Goal: Navigation & Orientation: Find specific page/section

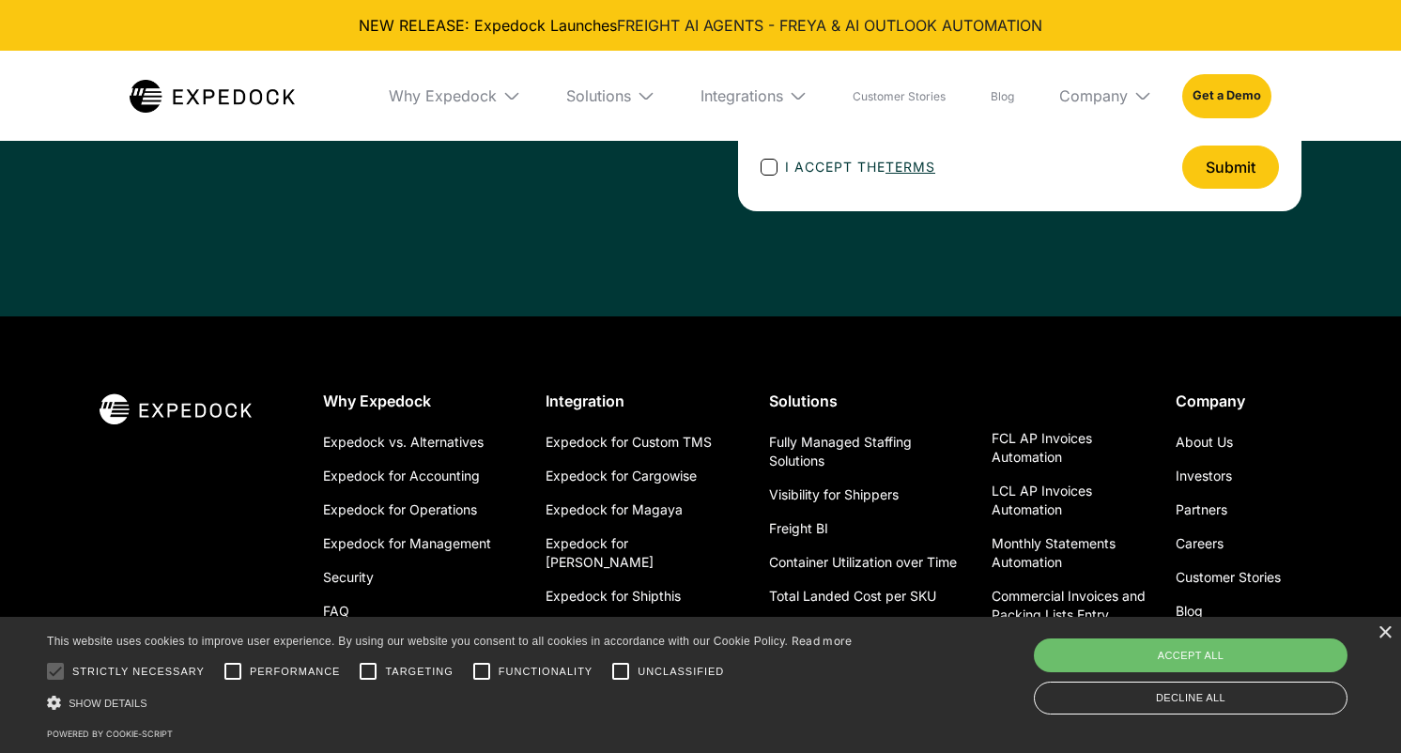
scroll to position [6807, 0]
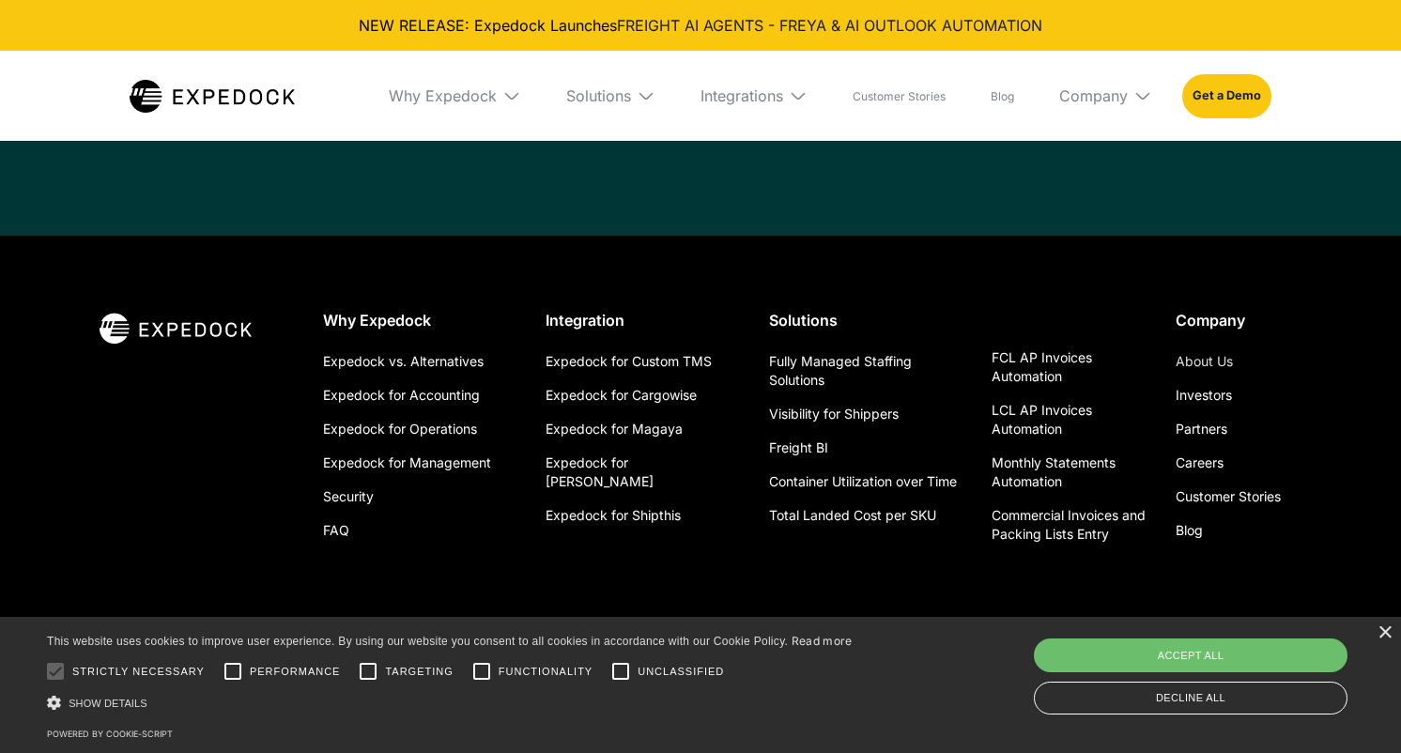
click at [1194, 359] on link "About Us" at bounding box center [1204, 362] width 57 height 34
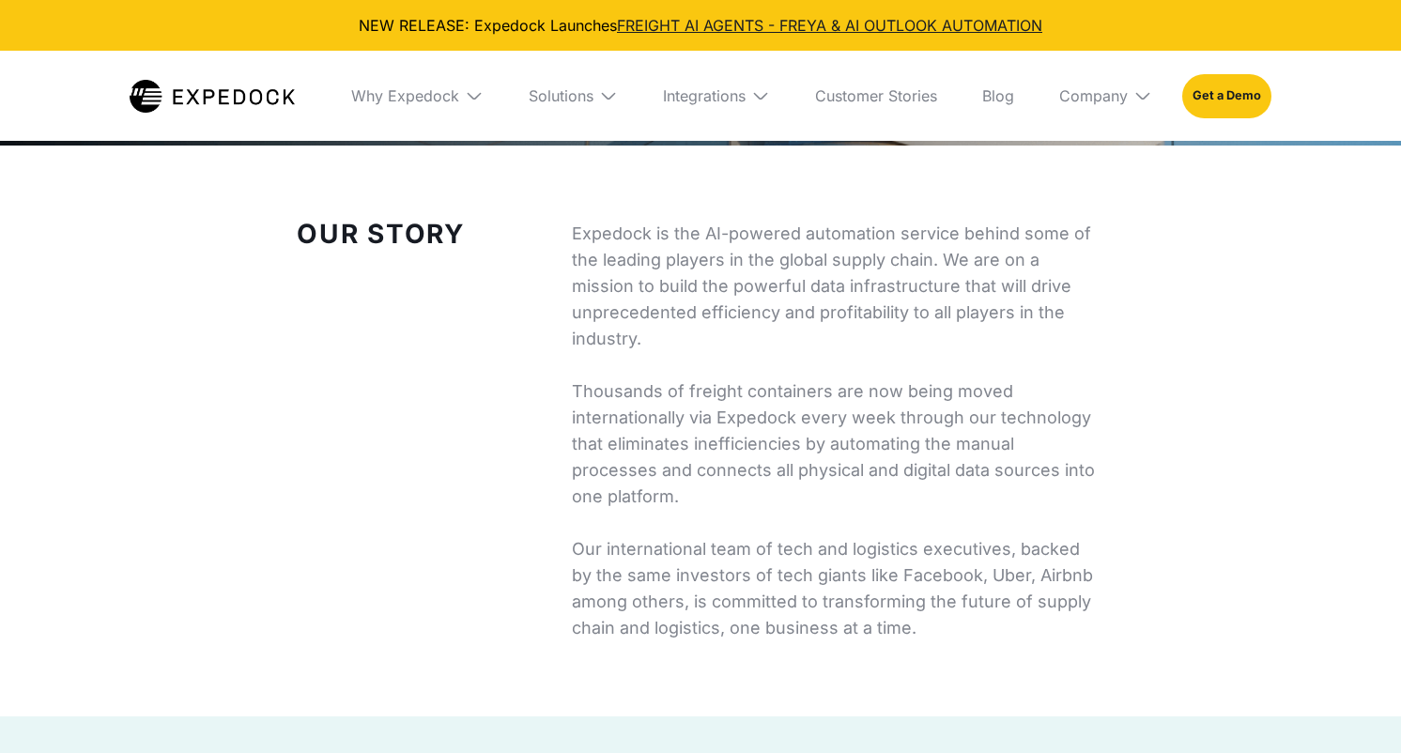
select select
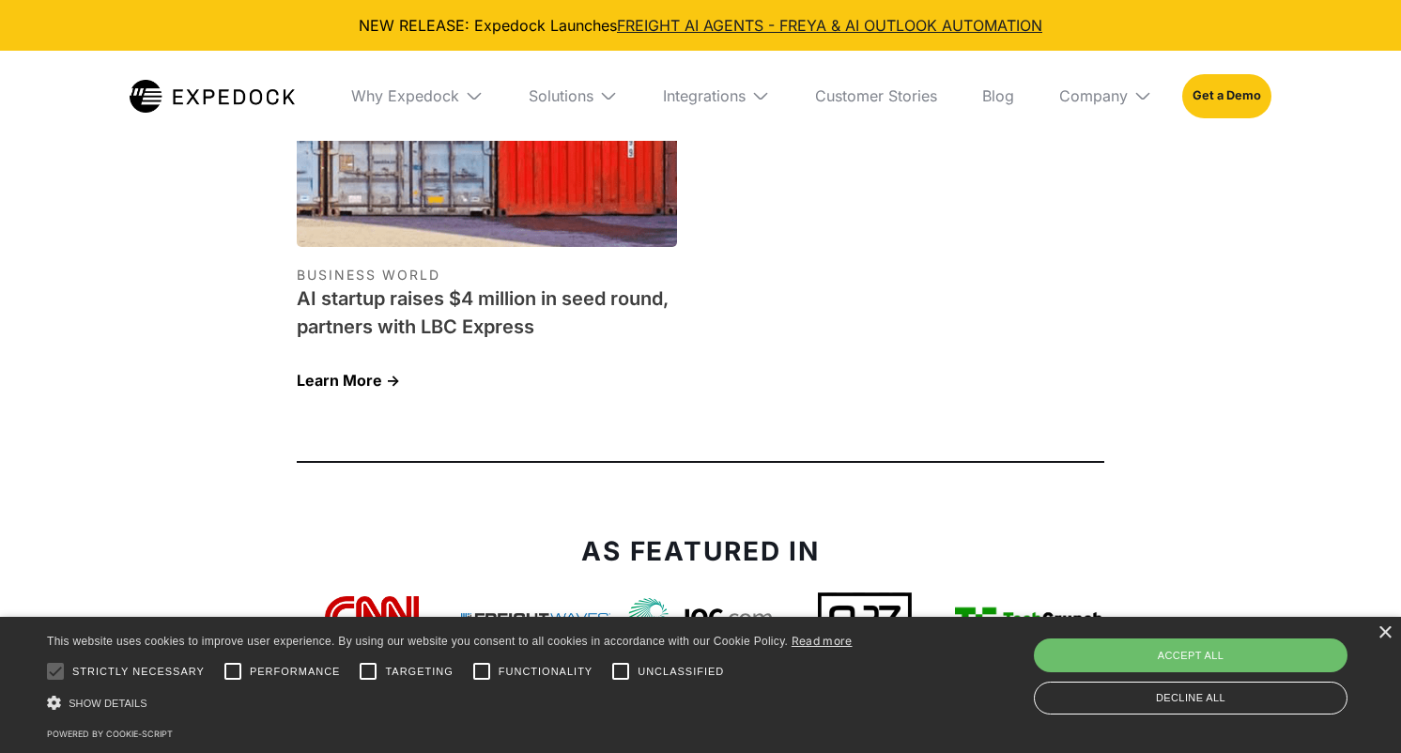
scroll to position [6387, 0]
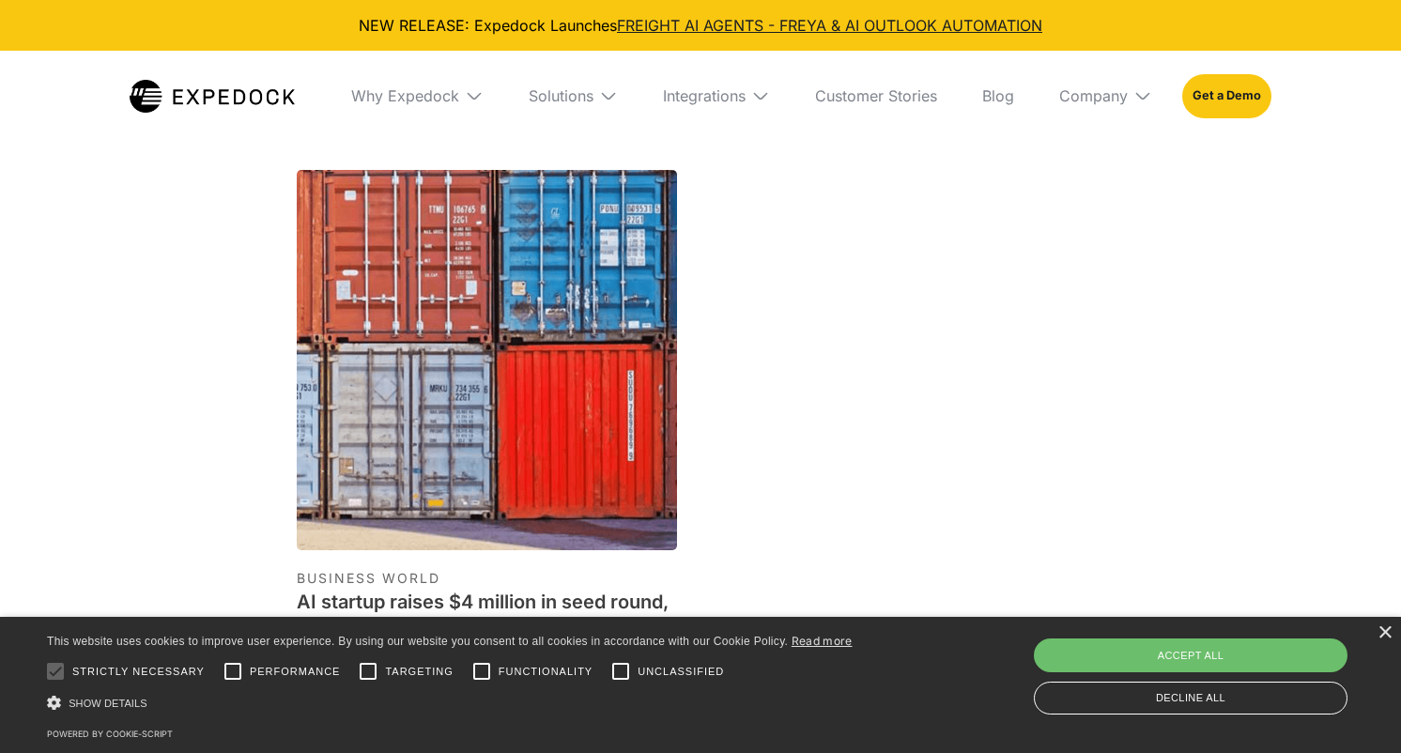
click at [240, 93] on img at bounding box center [212, 96] width 165 height 33
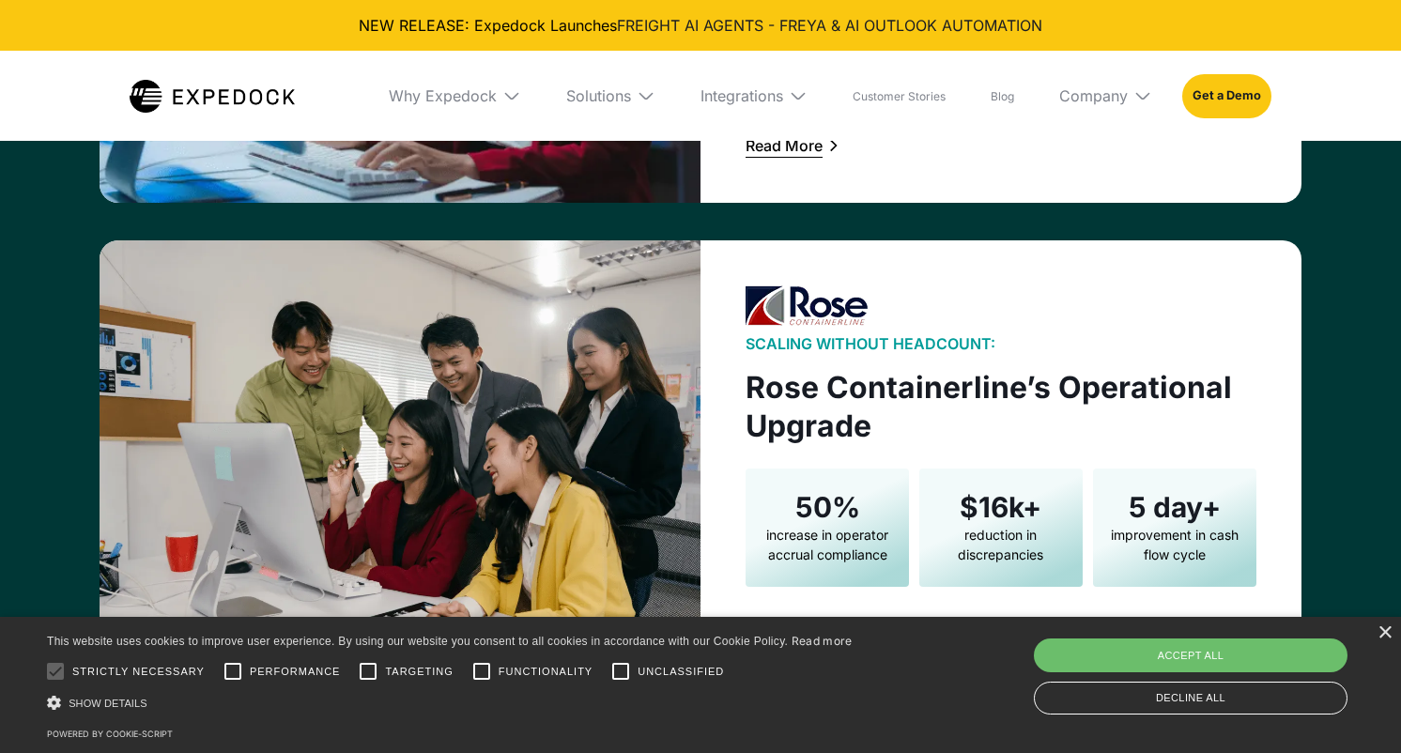
scroll to position [3802, 0]
